Goal: Task Accomplishment & Management: Manage account settings

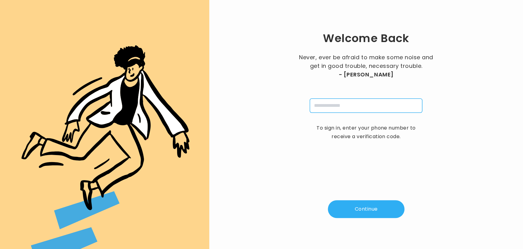
drag, startPoint x: 0, startPoint y: 0, endPoint x: 345, endPoint y: 109, distance: 362.1
click at [345, 109] on input "tel" at bounding box center [366, 105] width 112 height 14
type input "**********"
click at [352, 210] on button "Continue" at bounding box center [366, 209] width 77 height 18
type input "*"
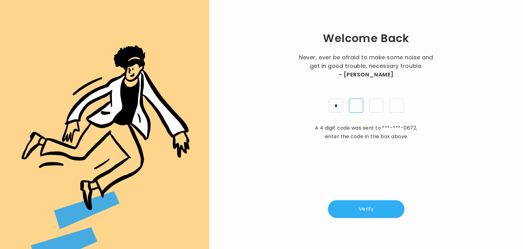
type input "*"
click at [378, 211] on button "Verify" at bounding box center [366, 209] width 77 height 18
